Goal: Task Accomplishment & Management: Use online tool/utility

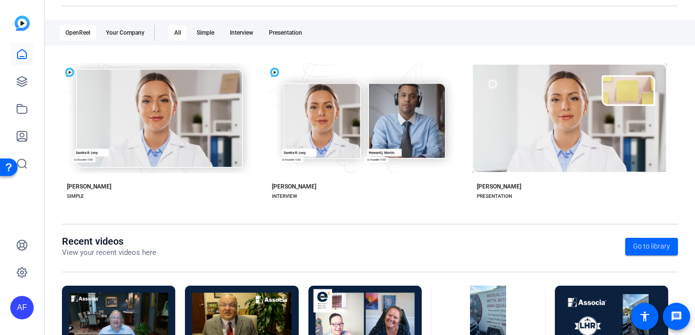
scroll to position [80, 0]
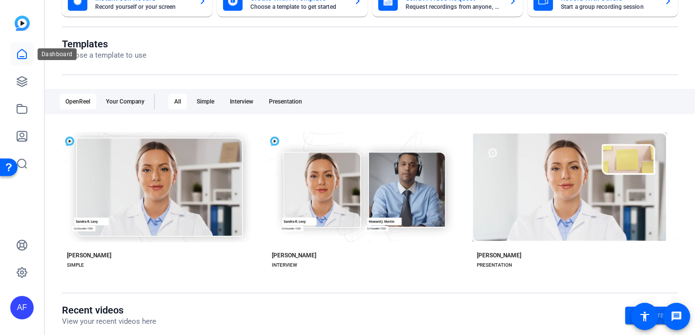
click at [21, 53] on icon at bounding box center [22, 54] width 12 height 12
click at [24, 82] on icon at bounding box center [22, 82] width 10 height 10
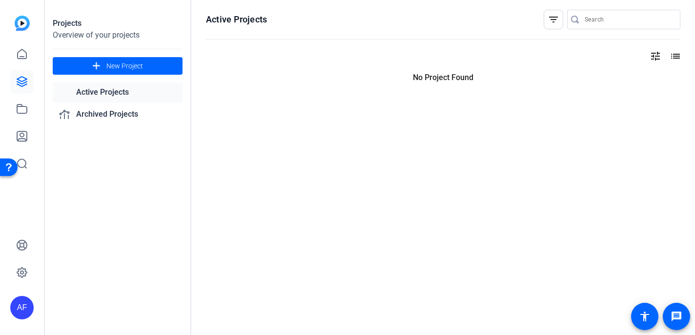
scroll to position [0, 0]
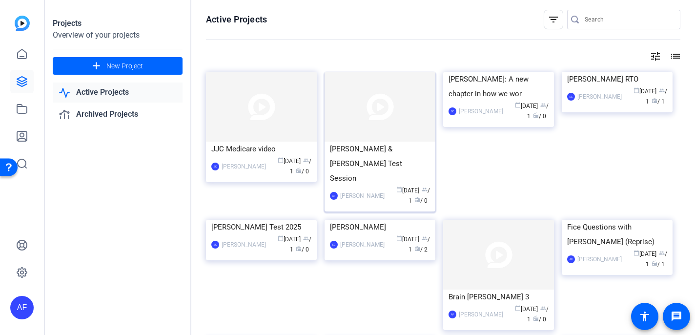
click at [372, 137] on img at bounding box center [380, 107] width 111 height 70
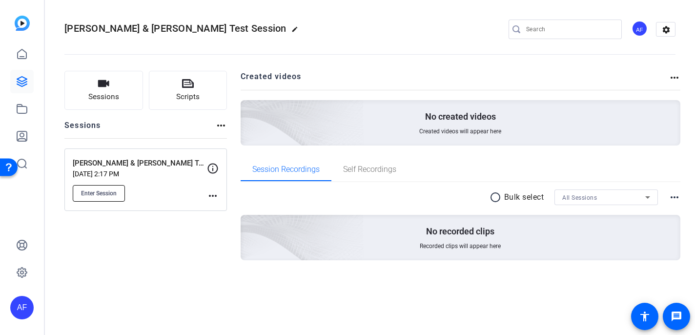
click at [91, 197] on span "Enter Session" at bounding box center [99, 193] width 36 height 8
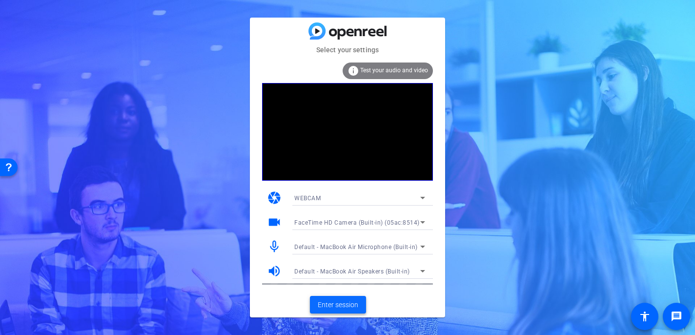
click at [330, 304] on span "Enter session" at bounding box center [338, 305] width 41 height 10
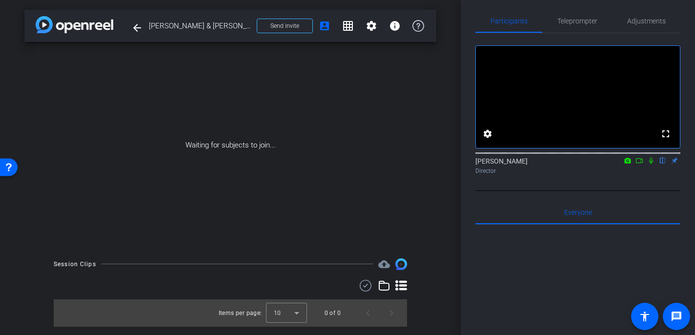
scroll to position [0, 0]
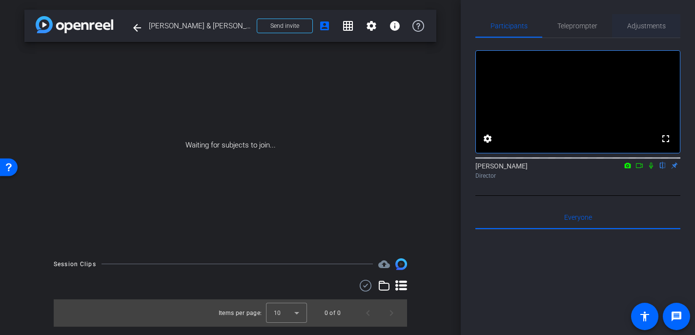
click at [642, 29] on span "Adjustments" at bounding box center [647, 25] width 39 height 7
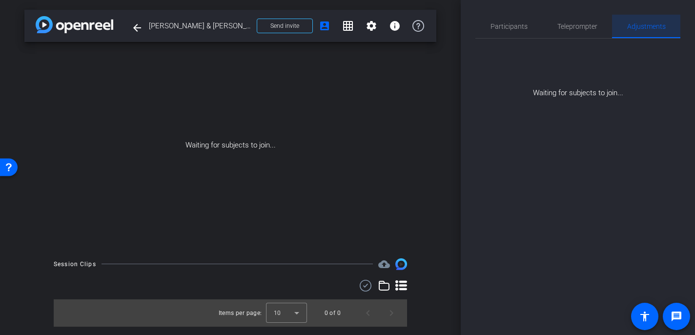
scroll to position [0, 0]
click at [510, 28] on span "Participants" at bounding box center [509, 26] width 37 height 7
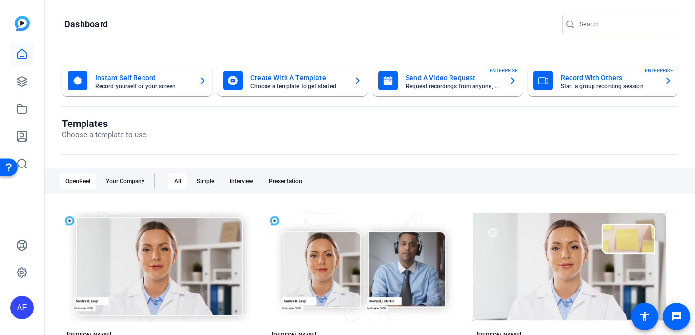
click at [601, 79] on mat-card-title "Record With Others" at bounding box center [609, 78] width 96 height 12
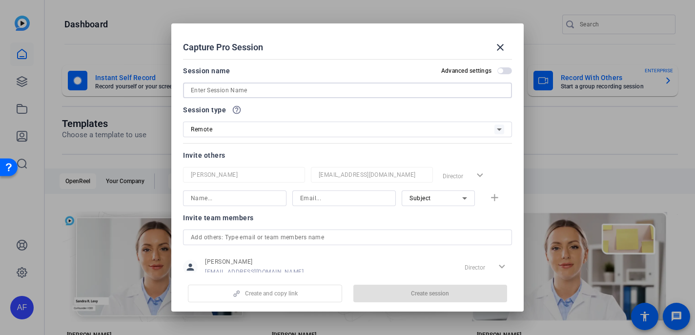
click at [247, 92] on input at bounding box center [348, 90] width 314 height 12
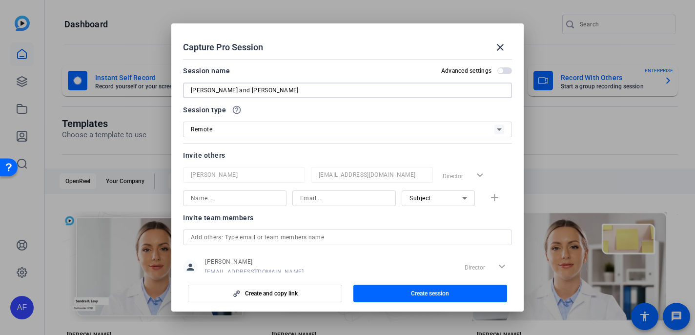
type input "[PERSON_NAME] and [PERSON_NAME]"
click at [216, 200] on input at bounding box center [235, 198] width 88 height 12
type input "[PERSON_NAME]"
type input "[EMAIL_ADDRESS][DOMAIN_NAME]"
click at [492, 200] on mat-icon "add" at bounding box center [495, 198] width 12 height 12
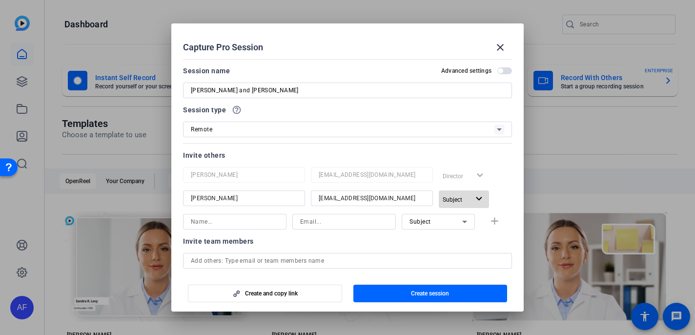
click at [480, 199] on mat-icon "expand_more" at bounding box center [479, 199] width 12 height 12
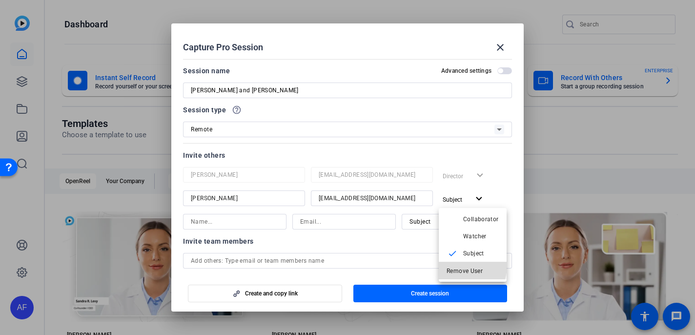
click at [458, 266] on span "Remove User" at bounding box center [473, 271] width 52 height 12
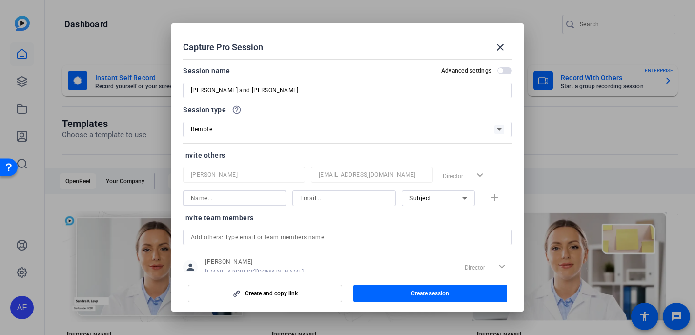
click at [247, 195] on input at bounding box center [235, 198] width 88 height 12
type input "[PERSON_NAME]"
type input "[EMAIL_ADDRESS][DOMAIN_NAME]"
click at [498, 200] on mat-icon "add" at bounding box center [495, 198] width 12 height 12
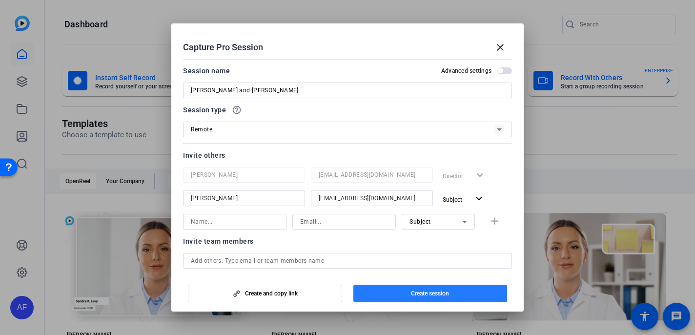
click at [385, 293] on span "button" at bounding box center [431, 293] width 154 height 23
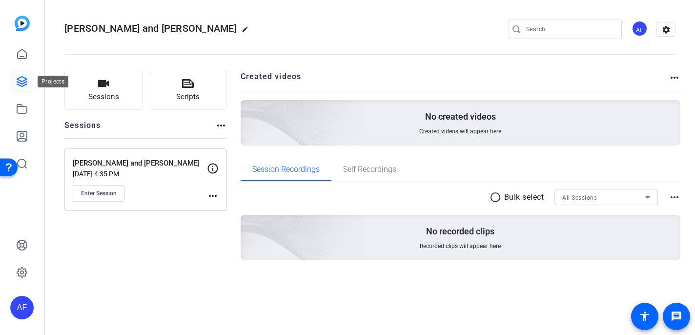
click at [21, 83] on icon at bounding box center [22, 82] width 12 height 12
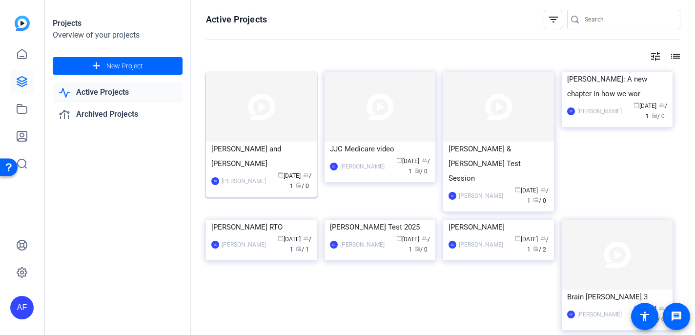
click at [248, 119] on img at bounding box center [261, 107] width 111 height 70
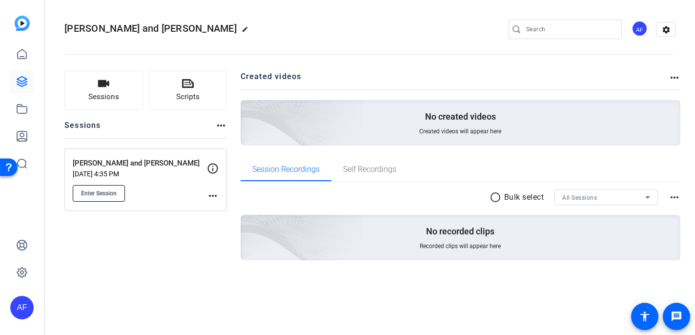
click at [107, 198] on button "Enter Session" at bounding box center [99, 193] width 52 height 17
click at [210, 195] on mat-icon "more_horiz" at bounding box center [213, 196] width 12 height 12
click at [220, 209] on span "Edit Session" at bounding box center [237, 210] width 44 height 12
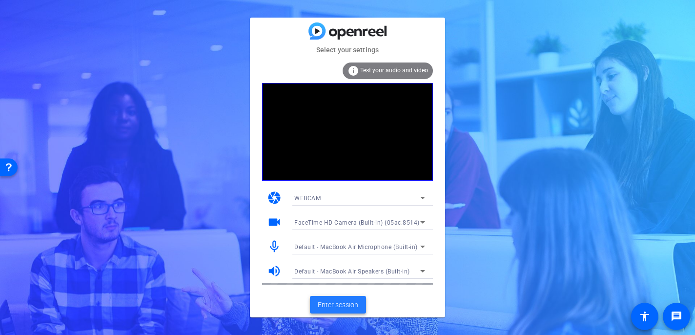
click at [340, 308] on button "Enter session" at bounding box center [338, 305] width 56 height 18
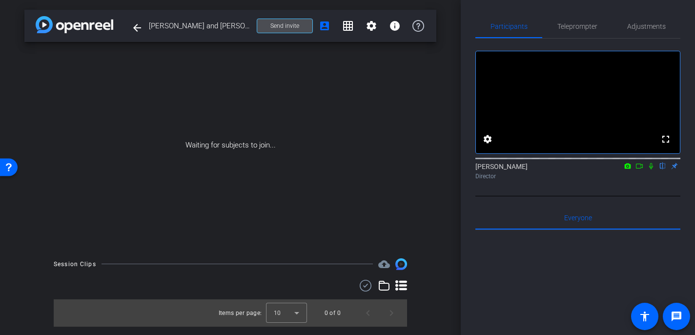
click at [278, 23] on span "Send invite" at bounding box center [285, 26] width 29 height 8
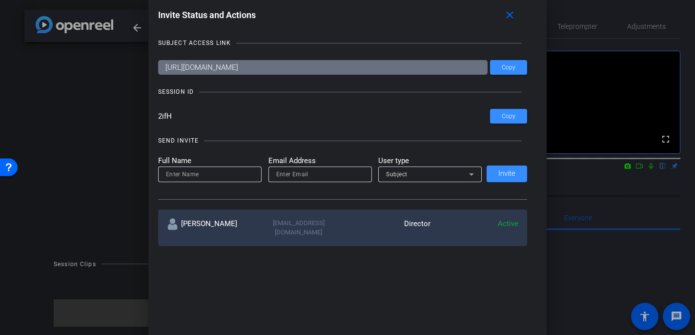
click at [191, 180] on div at bounding box center [210, 175] width 88 height 16
click at [191, 173] on input at bounding box center [210, 174] width 88 height 12
type input "[PERSON_NAME]"
type input "[EMAIL_ADDRESS][DOMAIN_NAME]"
click at [503, 170] on span "Invite" at bounding box center [507, 173] width 17 height 7
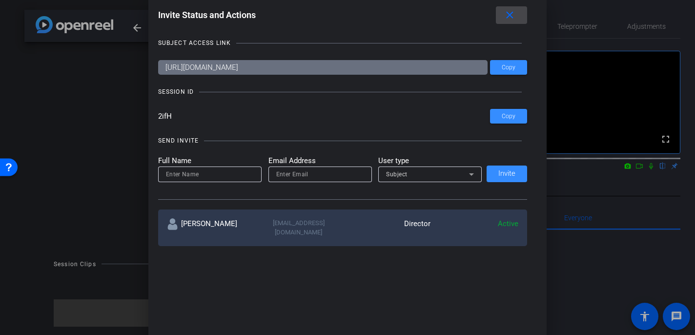
click at [507, 16] on mat-icon "close" at bounding box center [510, 15] width 12 height 12
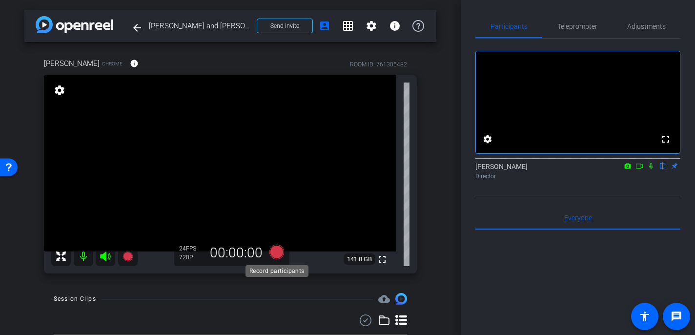
click at [278, 252] on icon at bounding box center [277, 252] width 15 height 15
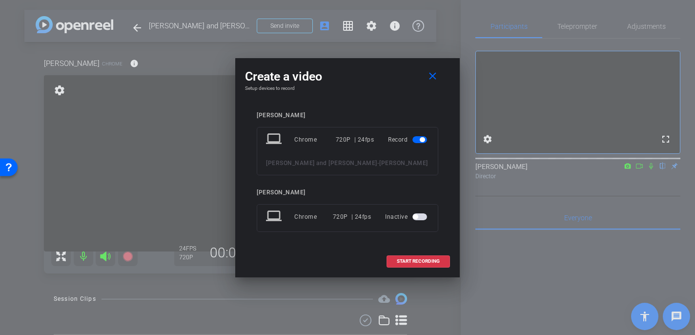
click at [423, 217] on span "button" at bounding box center [420, 216] width 15 height 7
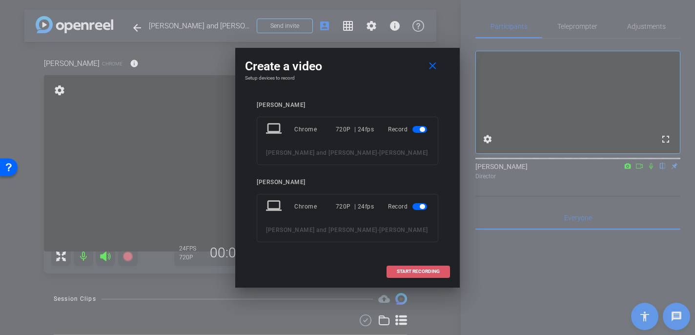
click at [414, 273] on span "START RECORDING" at bounding box center [418, 271] width 43 height 5
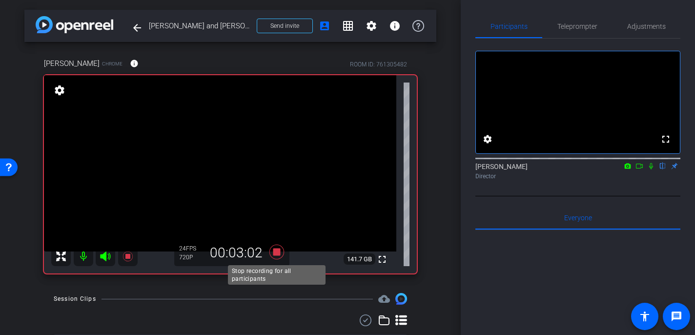
click at [275, 255] on icon at bounding box center [277, 252] width 15 height 15
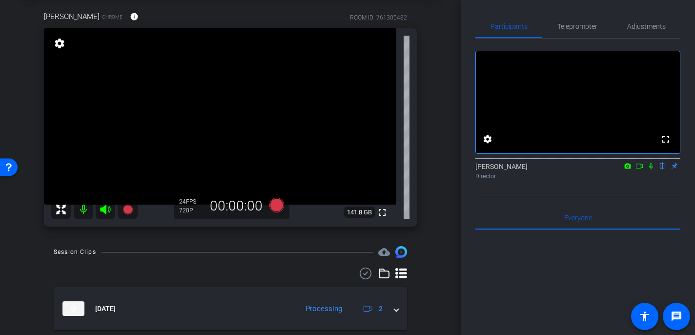
scroll to position [48, 0]
click at [400, 273] on icon at bounding box center [402, 272] width 12 height 10
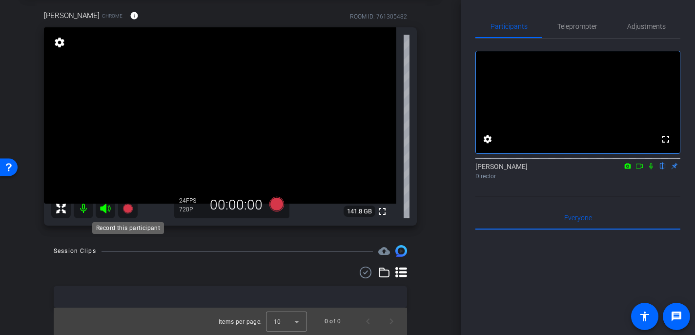
click at [130, 207] on icon at bounding box center [128, 209] width 10 height 10
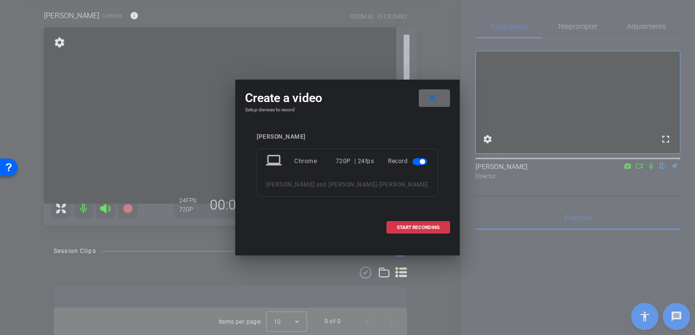
click at [435, 97] on mat-icon "close" at bounding box center [433, 98] width 12 height 12
